Goal: Information Seeking & Learning: Learn about a topic

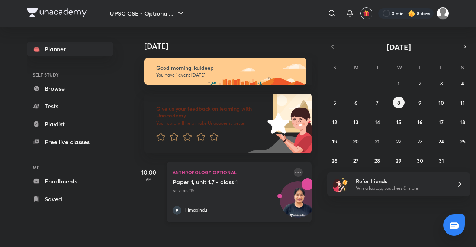
click at [295, 173] on icon at bounding box center [298, 172] width 6 height 1
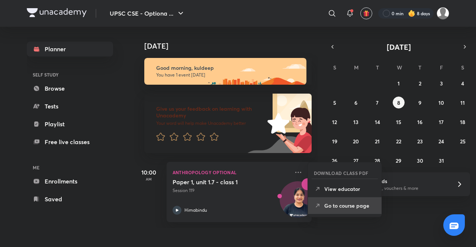
click at [336, 207] on p "Go to course page" at bounding box center [349, 206] width 51 height 8
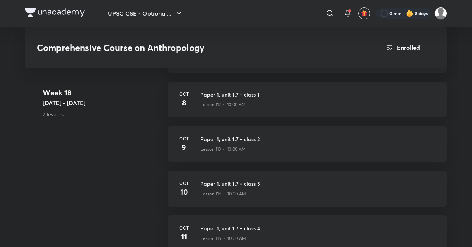
scroll to position [5987, 0]
click at [347, 5] on div "​ 0 min 8 days" at bounding box center [324, 13] width 246 height 18
click at [348, 14] on icon at bounding box center [347, 13] width 9 height 9
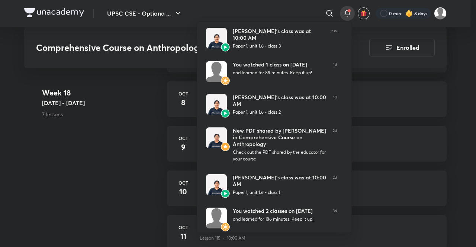
click at [279, 16] on div at bounding box center [238, 123] width 476 height 247
